Goal: Information Seeking & Learning: Learn about a topic

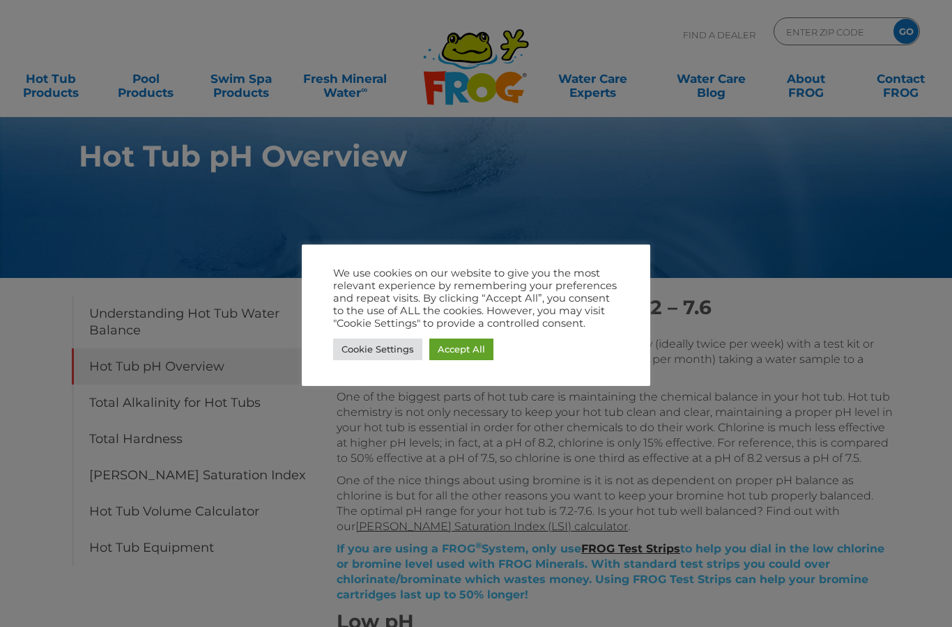
click at [460, 344] on link "Accept All" at bounding box center [461, 350] width 64 height 22
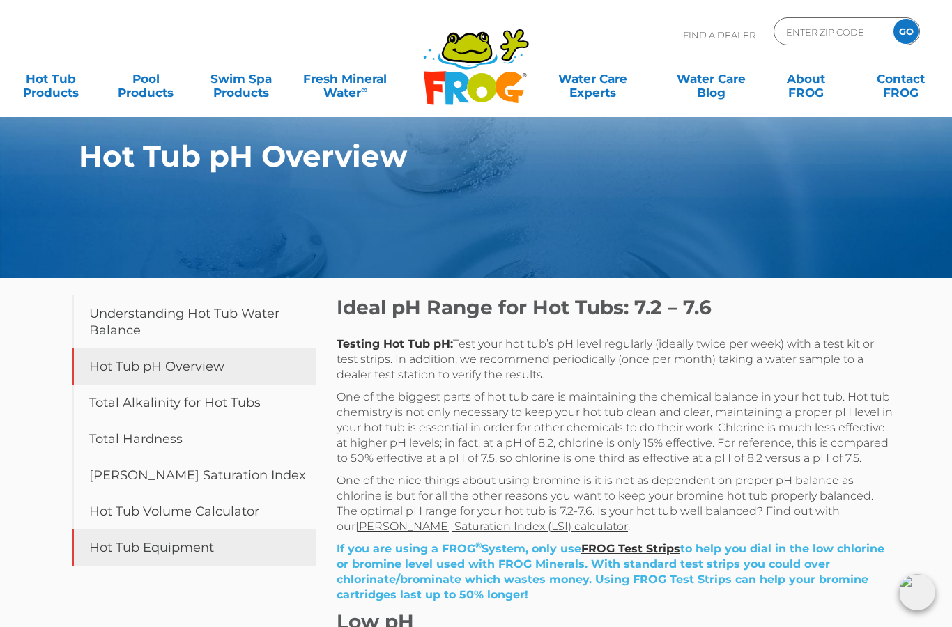
click at [113, 565] on link "Hot Tub Equipment" at bounding box center [194, 548] width 244 height 36
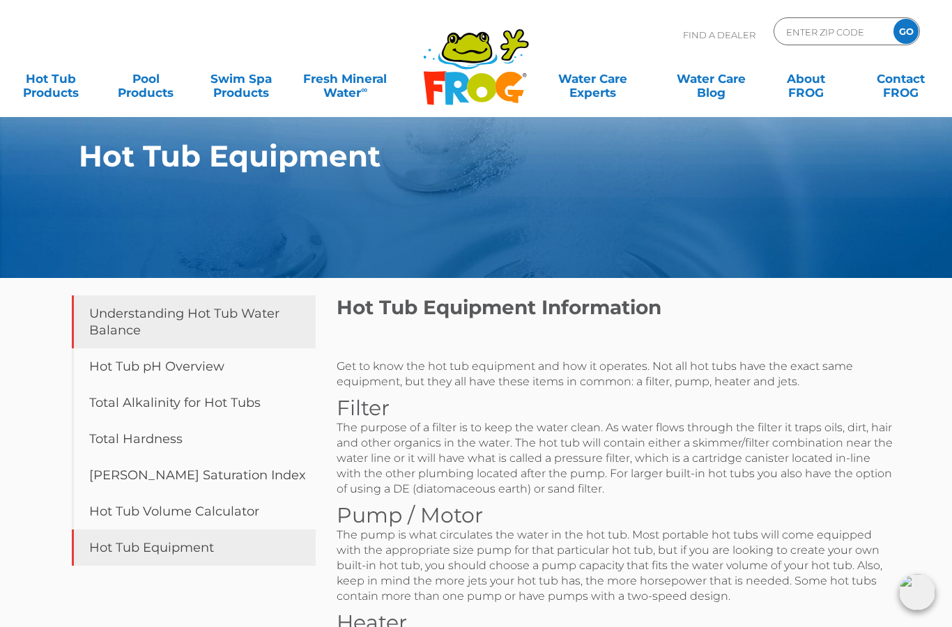
click at [95, 319] on link "Understanding Hot Tub Water Balance" at bounding box center [194, 321] width 244 height 53
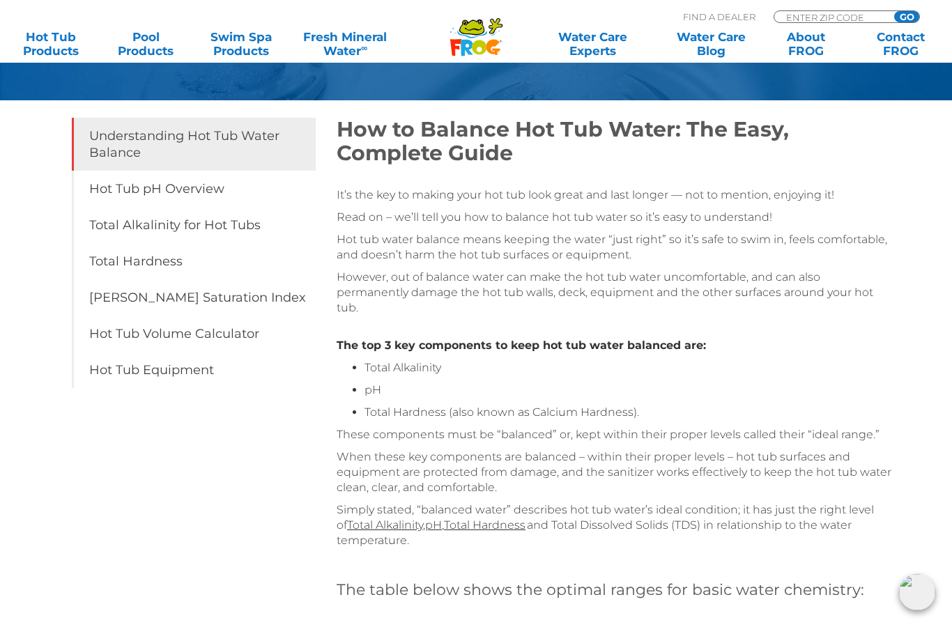
scroll to position [186, 0]
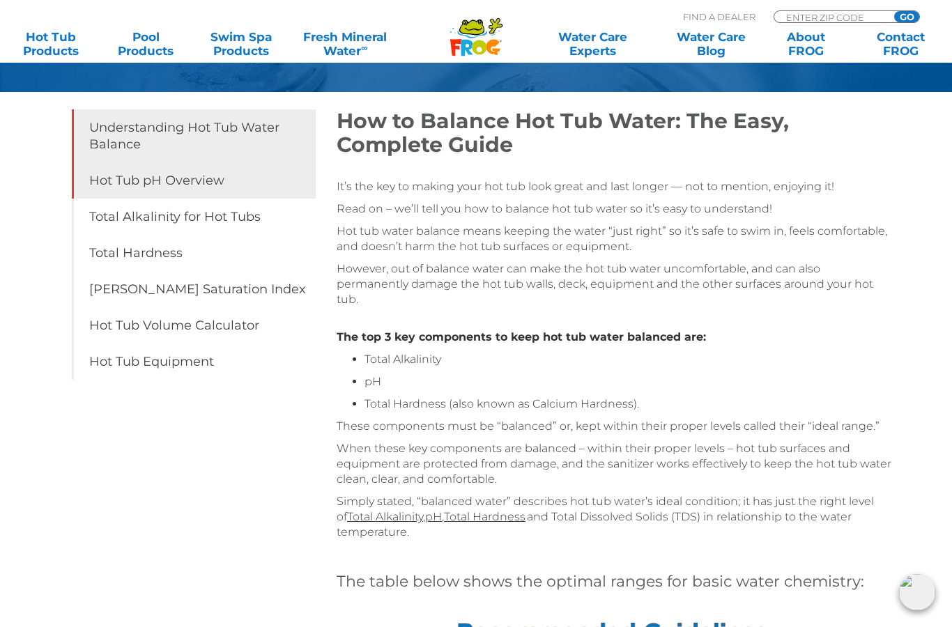
click at [107, 184] on link "Hot Tub pH Overview" at bounding box center [194, 180] width 244 height 36
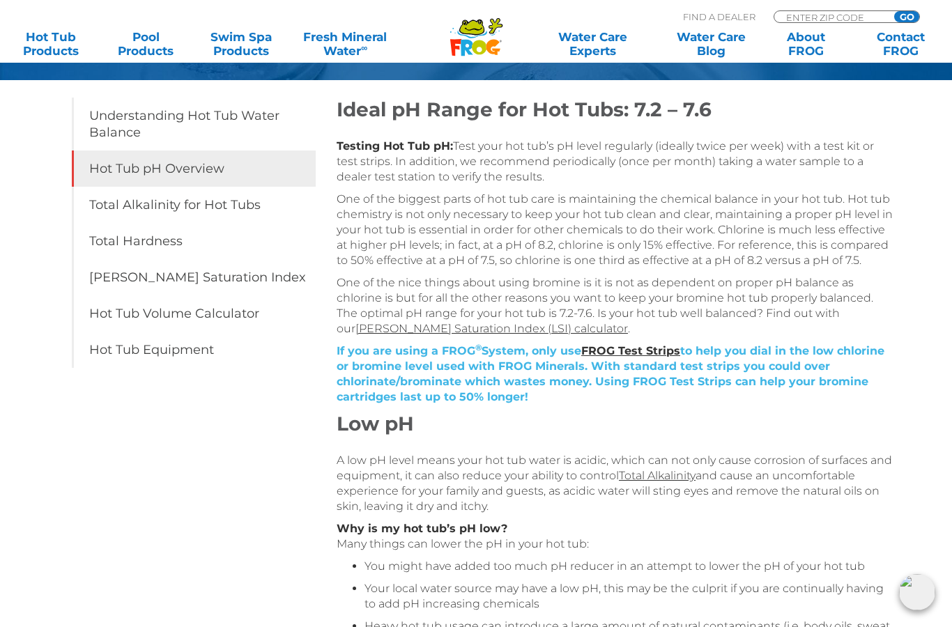
scroll to position [154, 0]
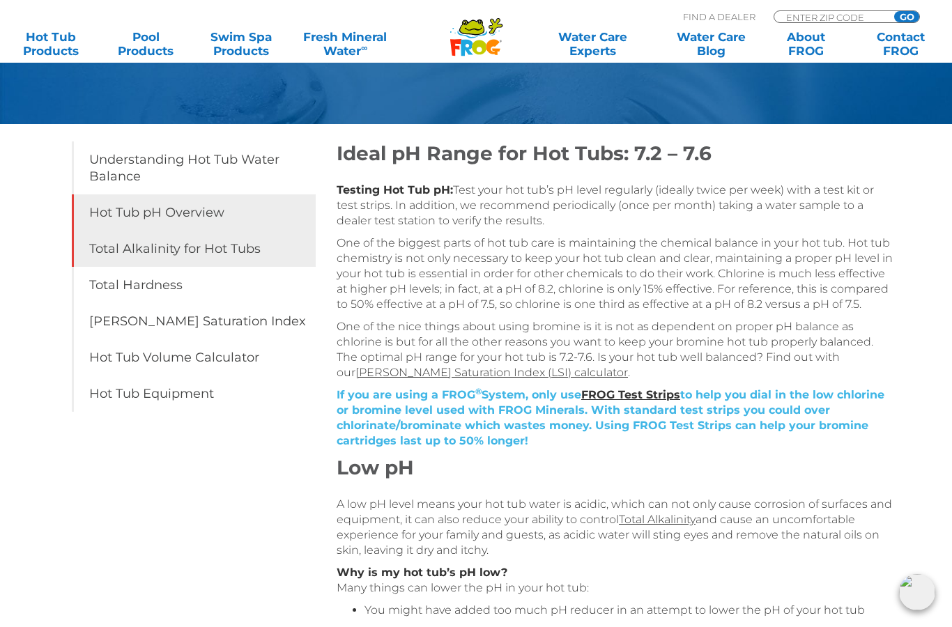
click at [103, 243] on link "Total Alkalinity for Hot Tubs" at bounding box center [194, 249] width 244 height 36
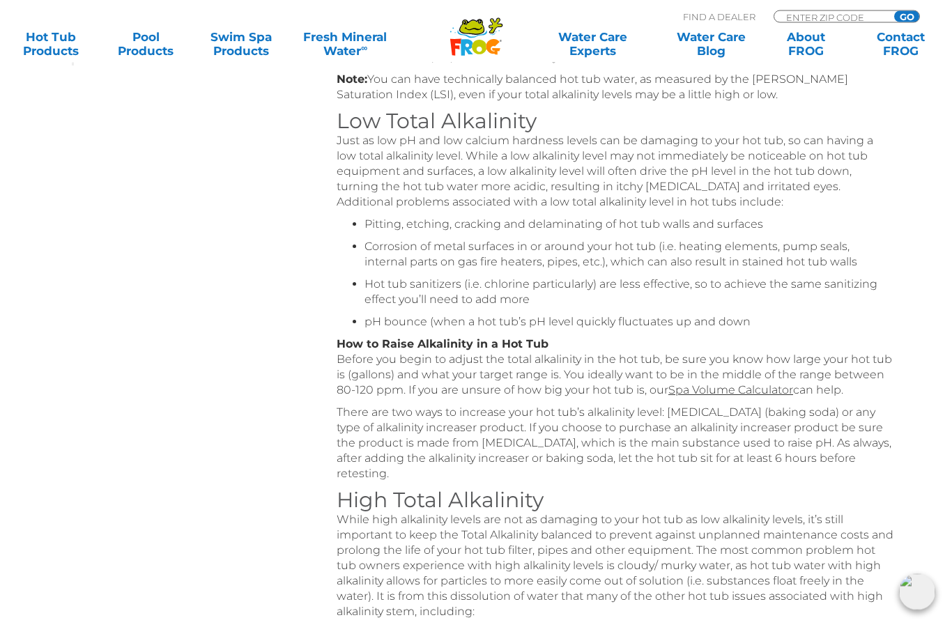
scroll to position [512, 0]
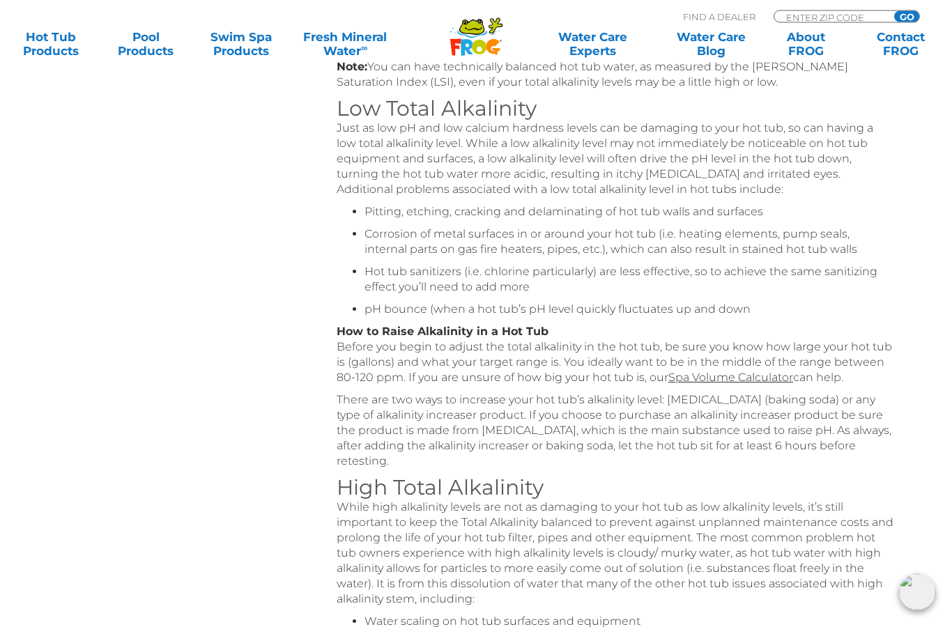
click at [142, 383] on div "Table of Contents Understanding Hot Tub Water Balance Hot Tub pH Overview Total…" at bounding box center [476, 471] width 836 height 1411
click at [776, 383] on link "Spa Volume Calculator" at bounding box center [730, 377] width 125 height 13
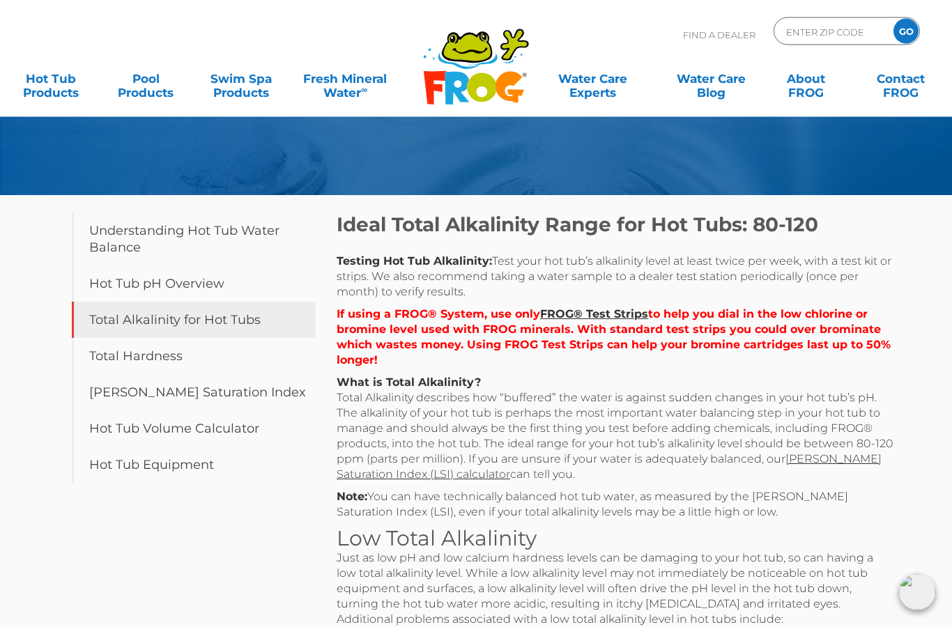
scroll to position [0, 0]
